Goal: Check status: Check status

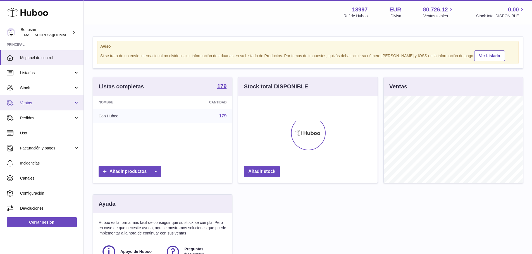
scroll to position [87, 139]
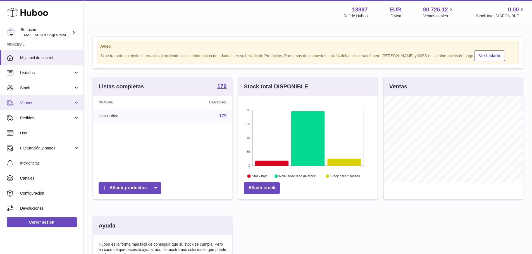
click at [45, 101] on span "Ventas" at bounding box center [46, 102] width 53 height 5
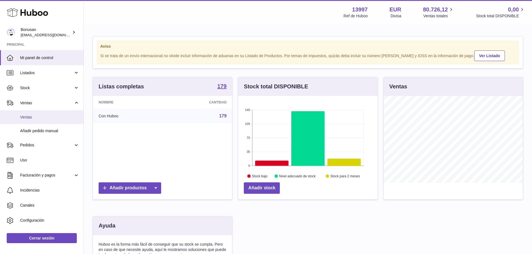
click at [41, 117] on span "Ventas" at bounding box center [49, 117] width 59 height 5
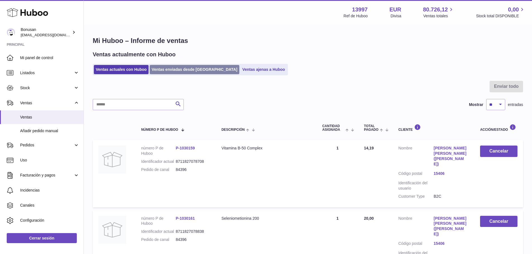
click at [170, 71] on link "Ventas enviadas desde [GEOGRAPHIC_DATA]" at bounding box center [195, 69] width 90 height 9
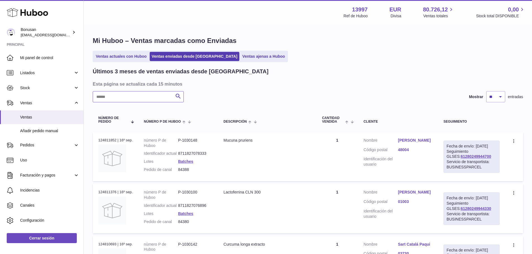
click at [157, 94] on input "text" at bounding box center [138, 96] width 91 height 11
paste input "*****"
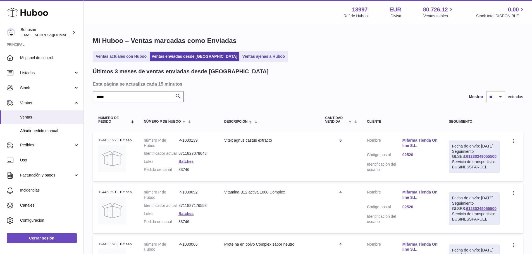
type input "*****"
drag, startPoint x: 494, startPoint y: 162, endPoint x: 457, endPoint y: 162, distance: 37.1
click at [457, 162] on div "Fecha de envío: [DATE] Seguimiento GLSES: 61280249055500 Servicio de transporti…" at bounding box center [474, 157] width 51 height 32
copy link "61280249055500"
click at [506, 172] on td "Crear una incidencia Duplicar la orden" at bounding box center [514, 156] width 18 height 49
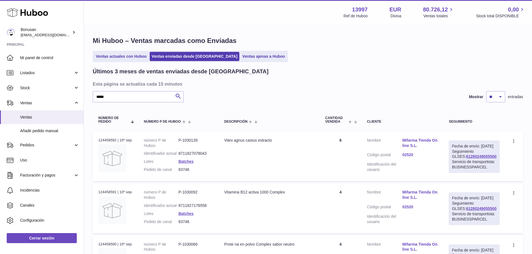
drag, startPoint x: 495, startPoint y: 162, endPoint x: 455, endPoint y: 160, distance: 39.7
click at [457, 162] on div "Fecha de envío: [DATE] Seguimiento GLSES: 61280249055500 Servicio de transporti…" at bounding box center [474, 157] width 51 height 32
copy link "61280249055500"
